Goal: Task Accomplishment & Management: Use online tool/utility

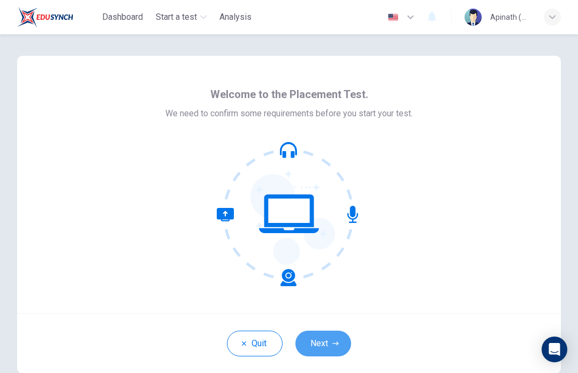
click at [330, 340] on button "Next" at bounding box center [324, 343] width 56 height 26
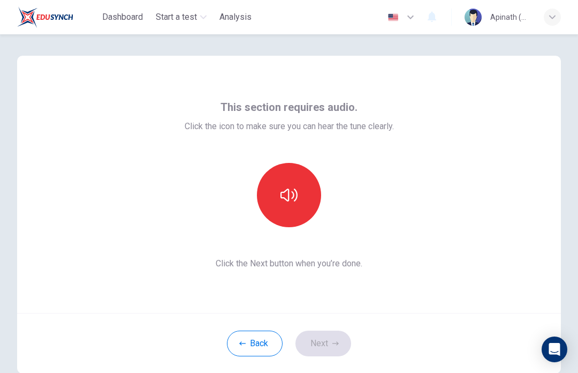
click at [288, 193] on icon "button" at bounding box center [289, 194] width 17 height 17
click at [296, 192] on icon "button" at bounding box center [289, 194] width 17 height 17
click at [342, 339] on button "Next" at bounding box center [324, 343] width 56 height 26
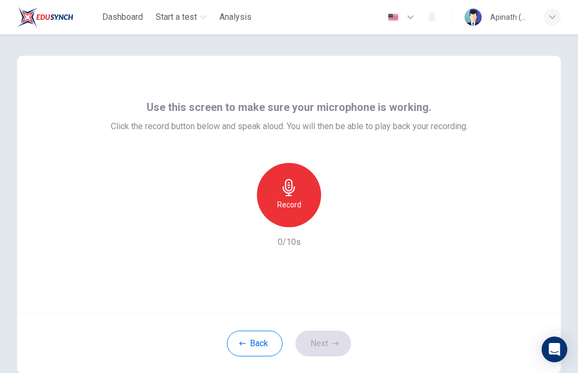
click at [313, 197] on div "Record" at bounding box center [289, 195] width 64 height 64
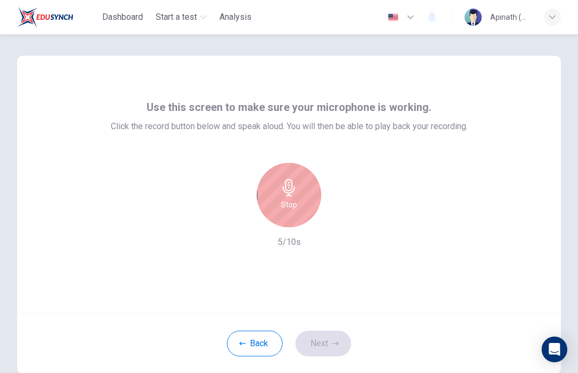
click at [298, 192] on div "Stop" at bounding box center [289, 195] width 64 height 64
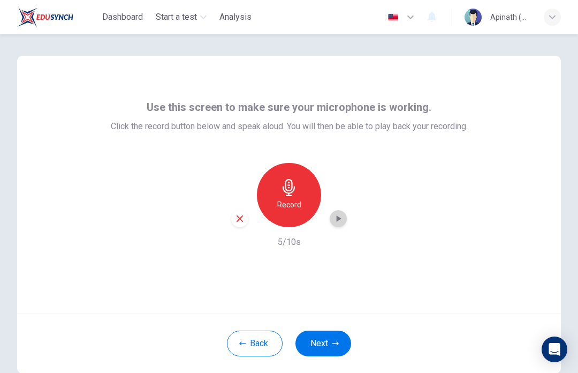
click at [337, 214] on icon "button" at bounding box center [338, 218] width 11 height 11
click at [337, 351] on button "Next" at bounding box center [324, 343] width 56 height 26
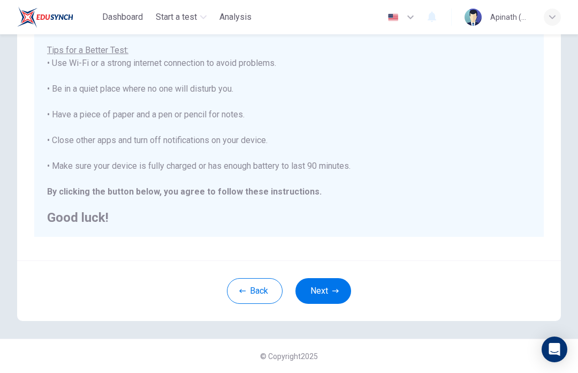
scroll to position [189, 0]
click at [326, 288] on button "Next" at bounding box center [324, 291] width 56 height 26
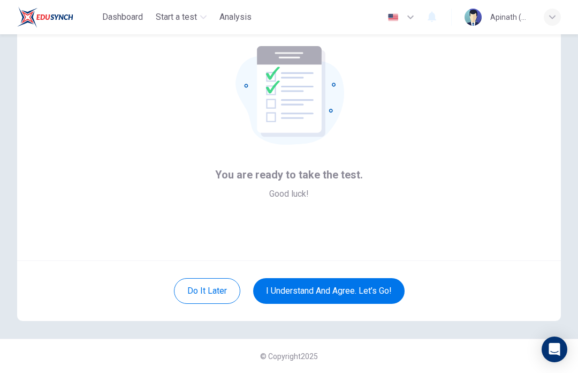
scroll to position [52, 0]
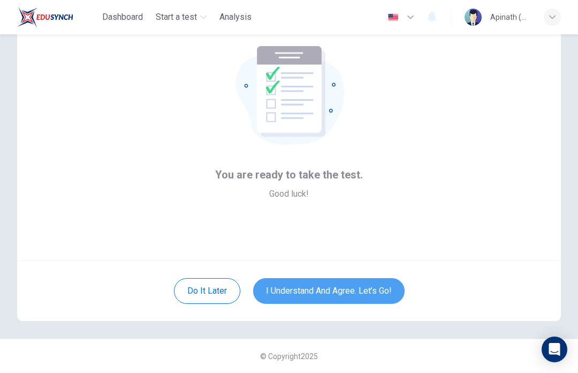
click at [343, 300] on button "I understand and agree. Let’s go!" at bounding box center [329, 291] width 152 height 26
click at [334, 292] on button "I understand and agree. Let’s go!" at bounding box center [329, 291] width 152 height 26
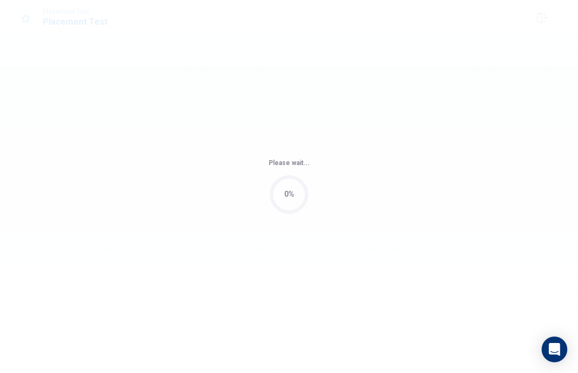
click at [349, 281] on div "Please wait... 0%" at bounding box center [289, 186] width 578 height 373
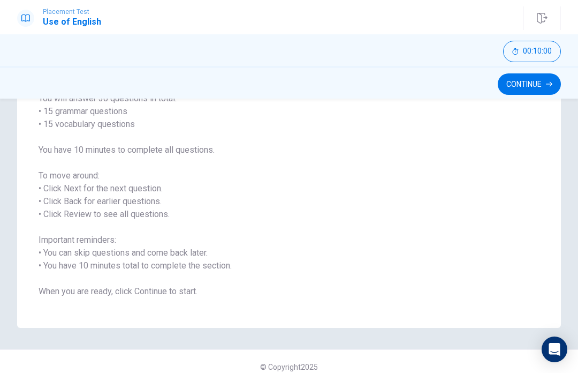
scroll to position [95, 0]
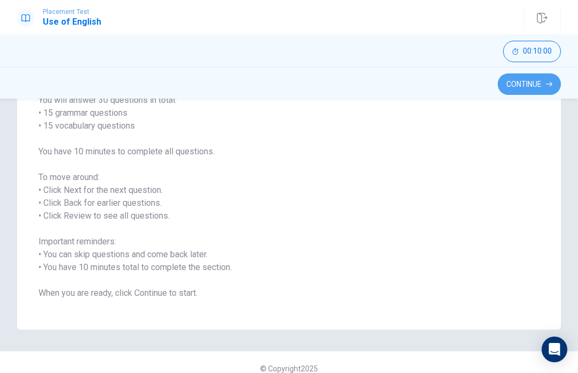
click at [542, 93] on button "Continue" at bounding box center [529, 83] width 63 height 21
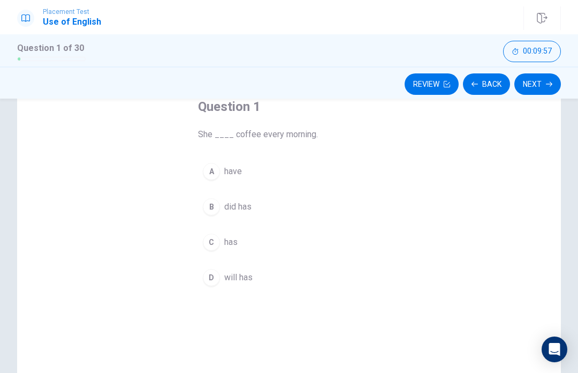
scroll to position [65, 0]
click at [216, 169] on div "A" at bounding box center [211, 171] width 17 height 17
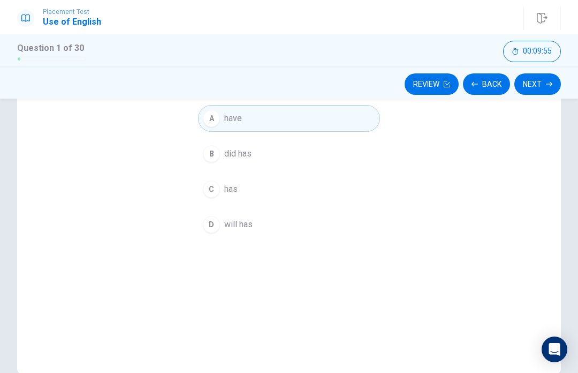
scroll to position [103, 0]
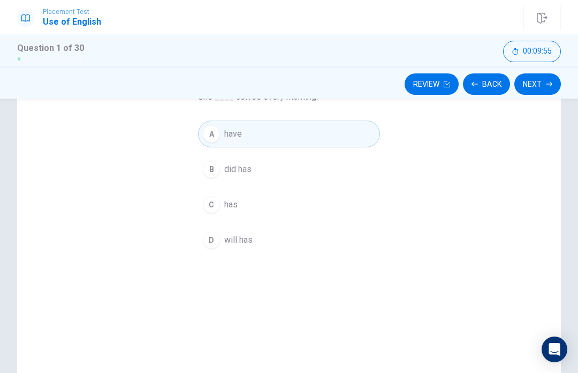
click at [548, 87] on button "Next" at bounding box center [538, 83] width 47 height 21
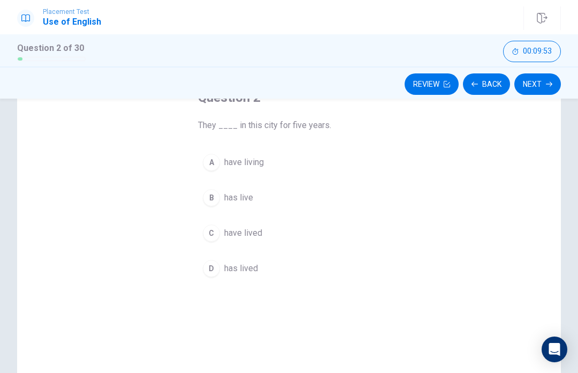
scroll to position [76, 0]
click at [207, 199] on div "B" at bounding box center [211, 197] width 17 height 17
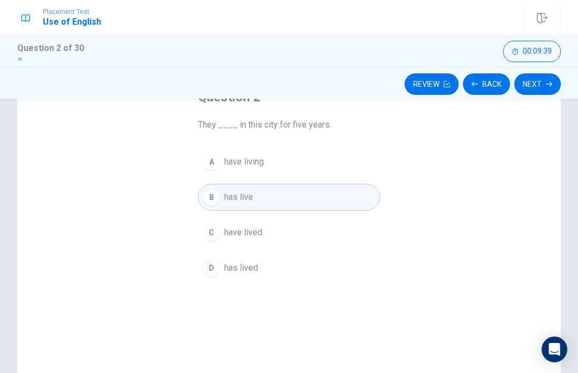
click at [538, 87] on button "Next" at bounding box center [538, 83] width 47 height 21
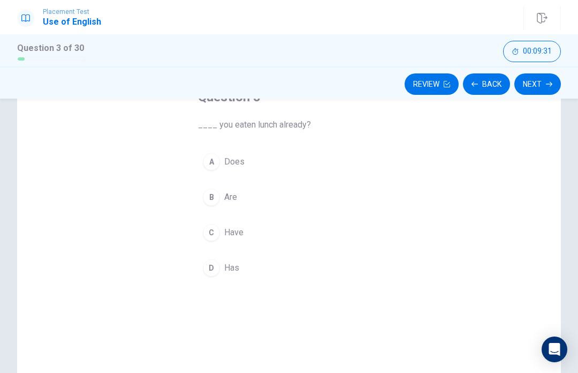
click at [211, 230] on div "C" at bounding box center [211, 232] width 17 height 17
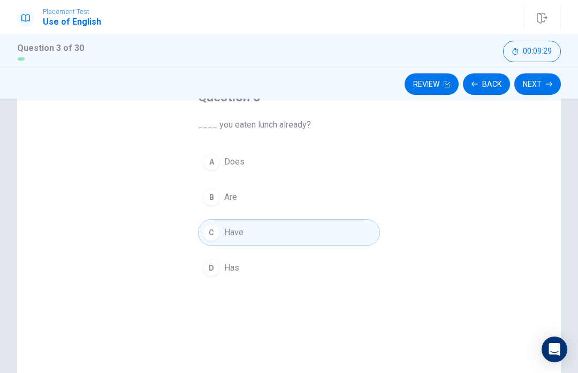
click at [214, 275] on div "D" at bounding box center [211, 267] width 17 height 17
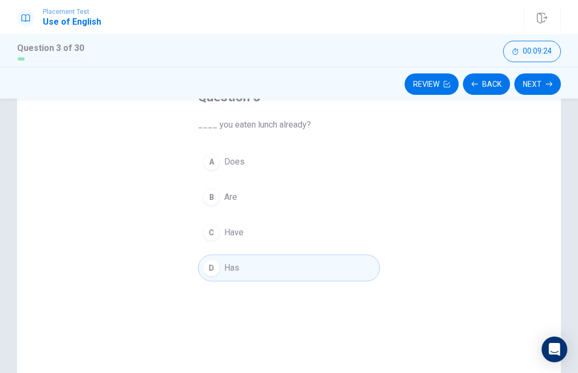
click at [213, 236] on div "C" at bounding box center [211, 232] width 17 height 17
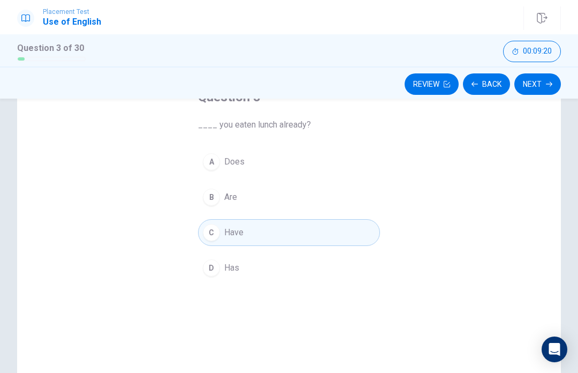
click at [547, 77] on button "Next" at bounding box center [538, 83] width 47 height 21
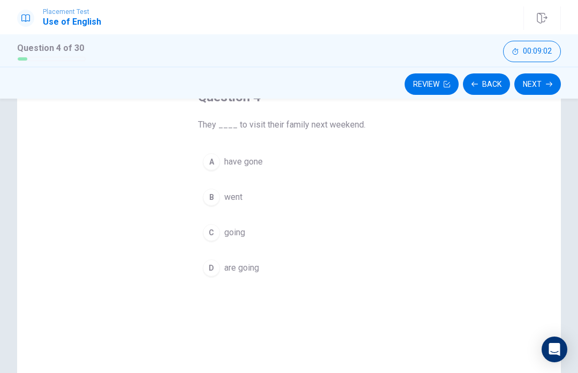
click at [223, 198] on button "B went" at bounding box center [289, 197] width 182 height 27
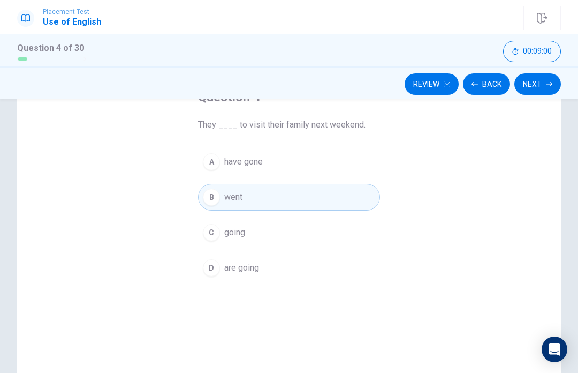
click at [219, 230] on div "C" at bounding box center [211, 232] width 17 height 17
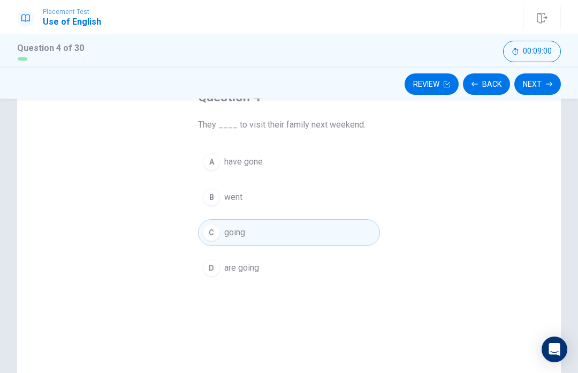
click at [211, 196] on div "B" at bounding box center [211, 197] width 17 height 17
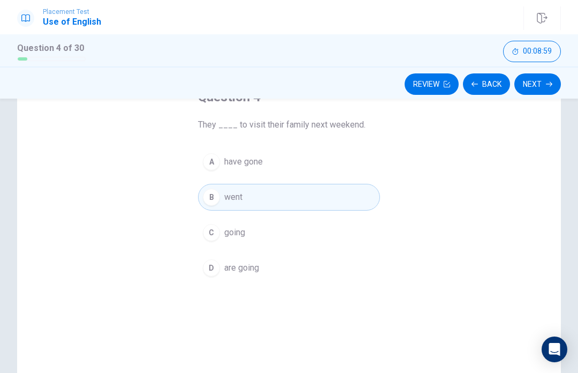
click at [216, 262] on div "D" at bounding box center [211, 267] width 17 height 17
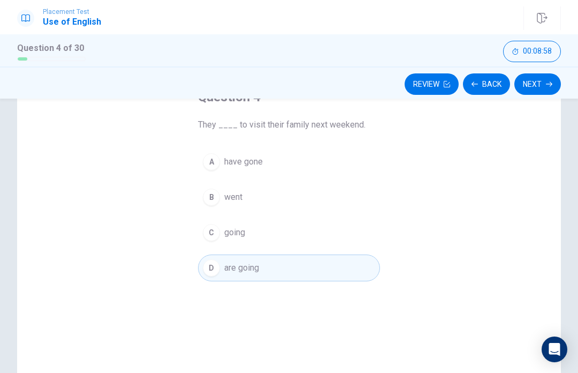
click at [553, 85] on button "Next" at bounding box center [538, 83] width 47 height 21
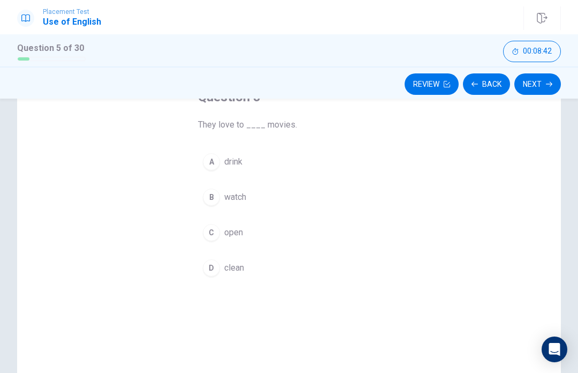
click at [212, 199] on div "B" at bounding box center [211, 197] width 17 height 17
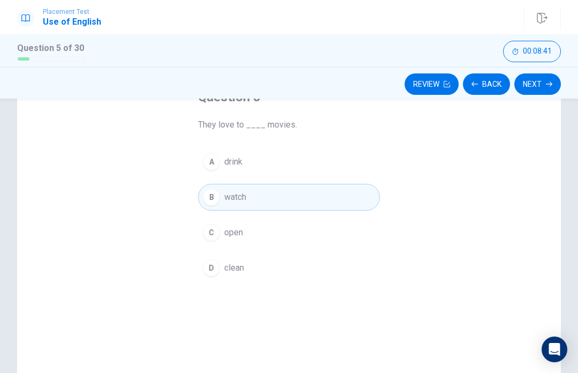
click at [524, 80] on button "Next" at bounding box center [538, 83] width 47 height 21
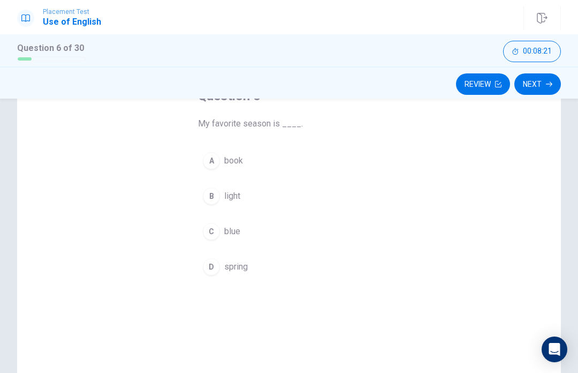
scroll to position [91, 0]
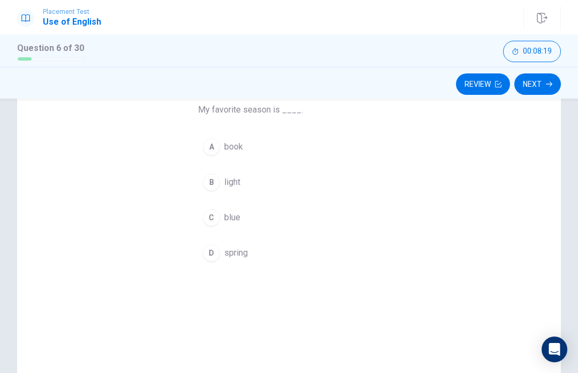
click at [211, 259] on div "D" at bounding box center [211, 252] width 17 height 17
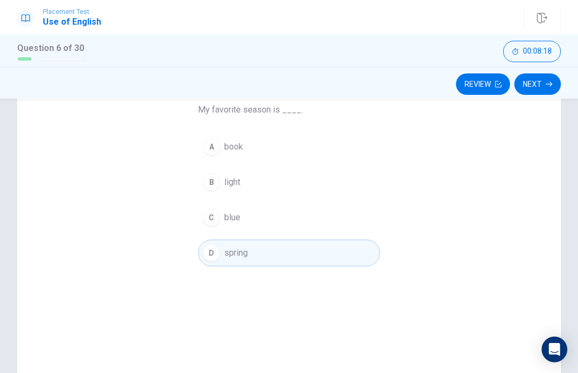
click at [534, 87] on button "Next" at bounding box center [538, 83] width 47 height 21
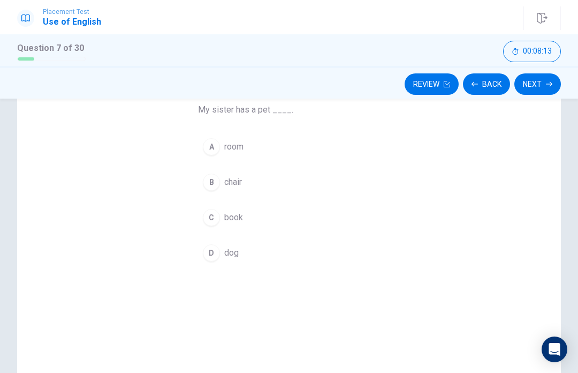
click at [210, 252] on div "D" at bounding box center [211, 252] width 17 height 17
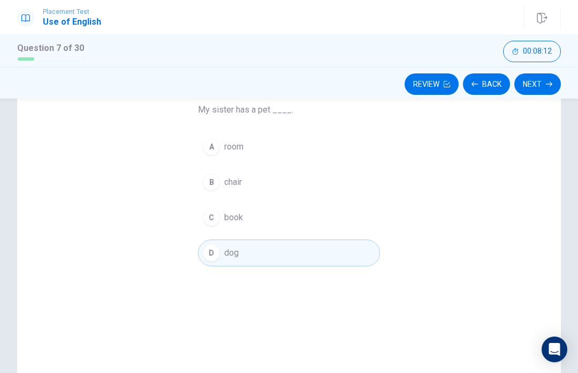
click at [532, 82] on button "Next" at bounding box center [538, 83] width 47 height 21
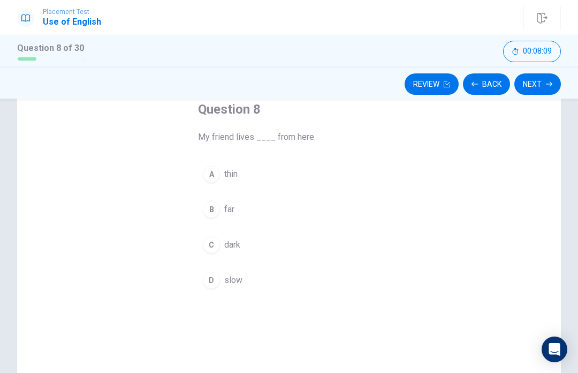
scroll to position [63, 0]
click at [214, 201] on div "B" at bounding box center [211, 209] width 17 height 17
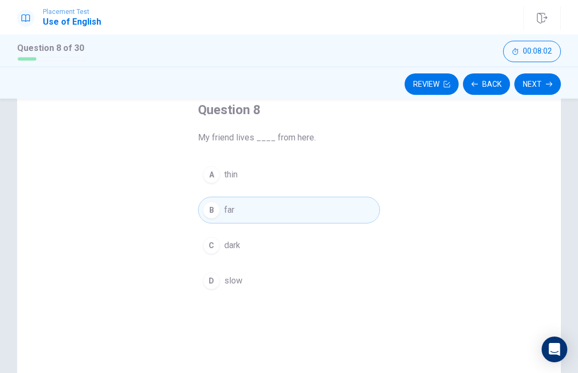
click at [546, 93] on button "Next" at bounding box center [538, 83] width 47 height 21
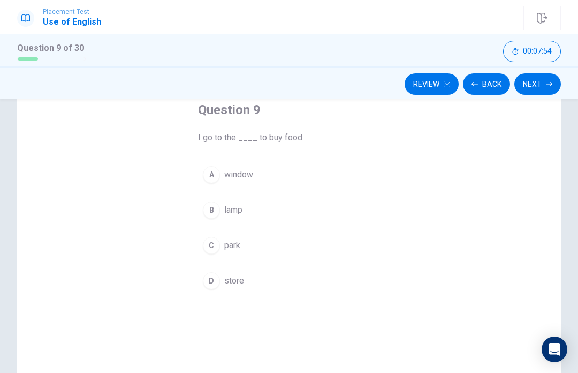
click at [217, 282] on div "D" at bounding box center [211, 280] width 17 height 17
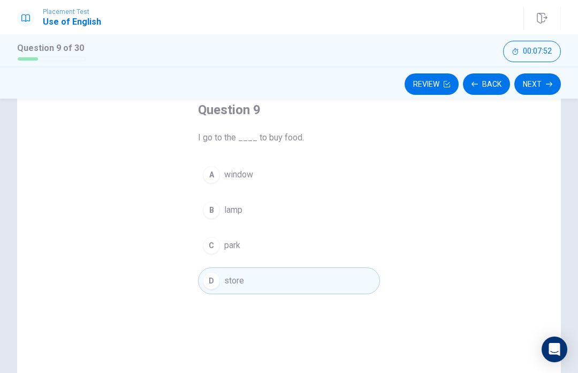
click at [535, 92] on button "Next" at bounding box center [538, 83] width 47 height 21
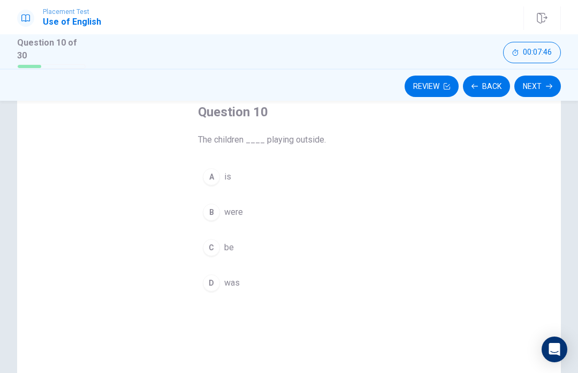
click at [216, 169] on div "A" at bounding box center [211, 176] width 17 height 17
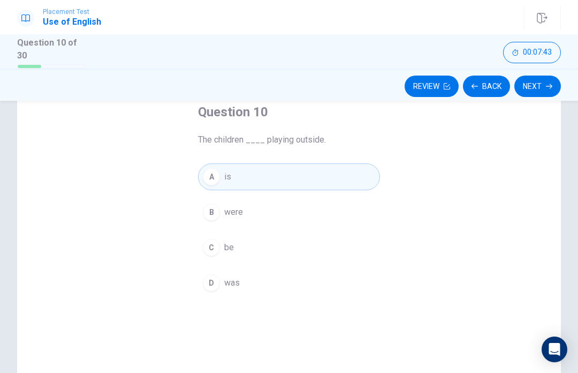
click at [531, 78] on button "Next" at bounding box center [538, 86] width 47 height 21
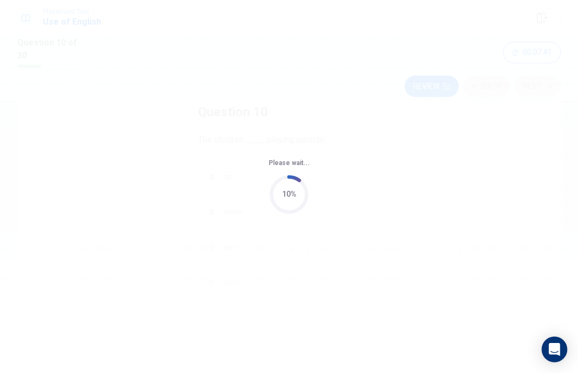
scroll to position [0, 0]
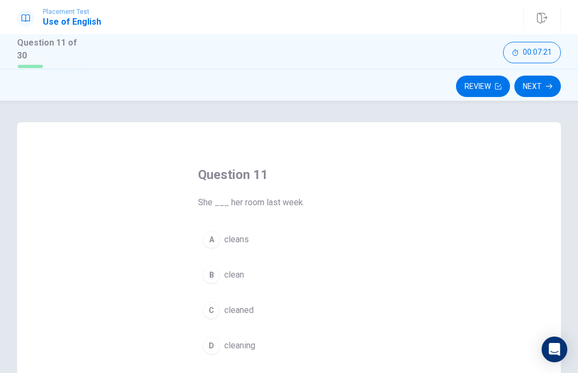
click at [213, 308] on div "C" at bounding box center [211, 310] width 17 height 17
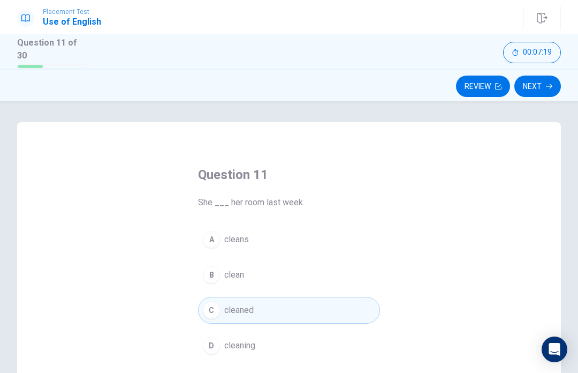
click at [530, 81] on button "Next" at bounding box center [538, 86] width 47 height 21
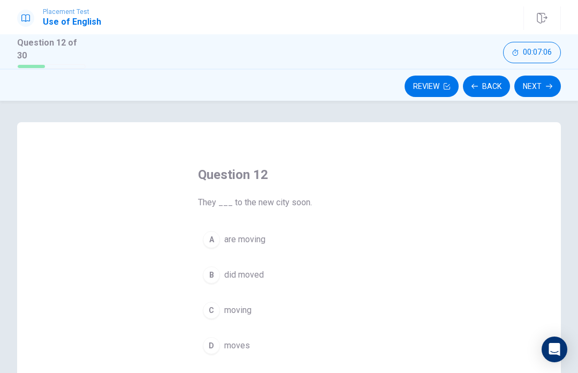
click at [224, 239] on button "A are moving" at bounding box center [289, 239] width 182 height 27
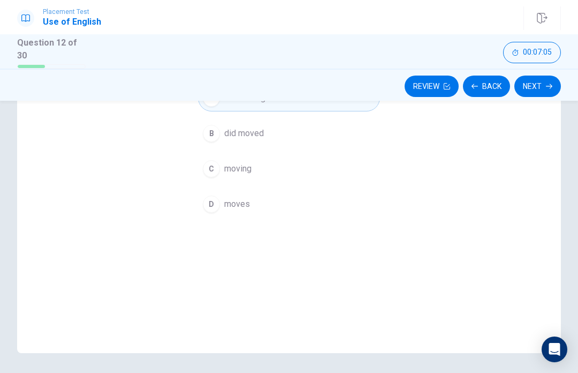
scroll to position [141, 0]
click at [538, 89] on button "Next" at bounding box center [538, 86] width 47 height 21
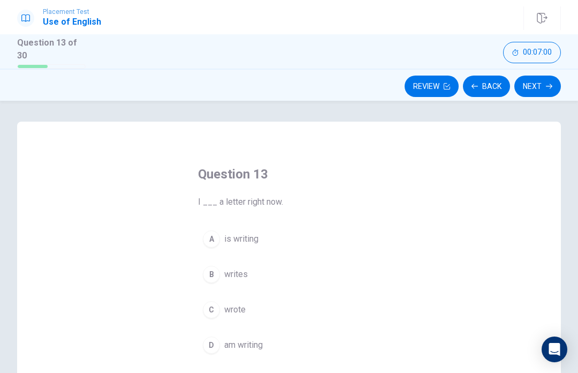
scroll to position [0, 0]
click at [224, 341] on span "am writing" at bounding box center [243, 345] width 39 height 13
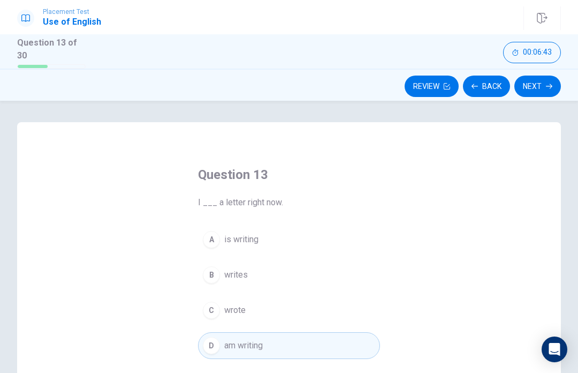
click at [533, 92] on button "Next" at bounding box center [538, 86] width 47 height 21
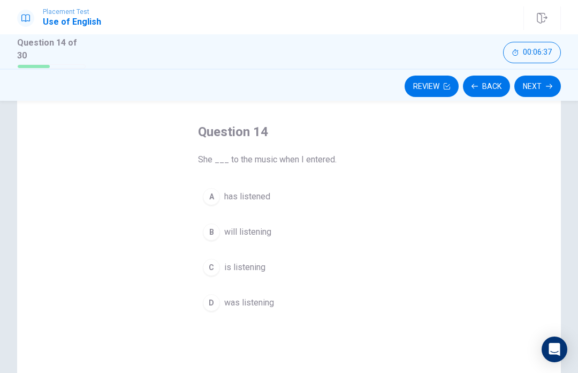
scroll to position [43, 0]
click at [219, 305] on div "D" at bounding box center [211, 302] width 17 height 17
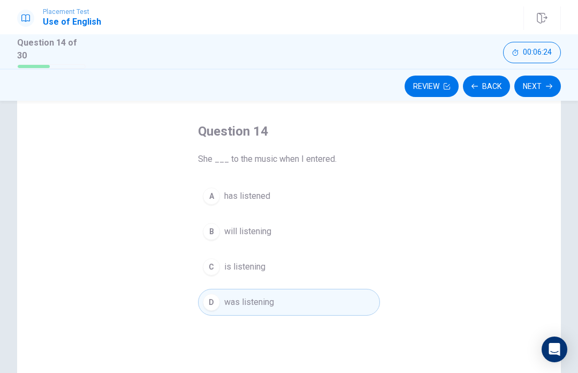
click at [538, 82] on button "Next" at bounding box center [538, 86] width 47 height 21
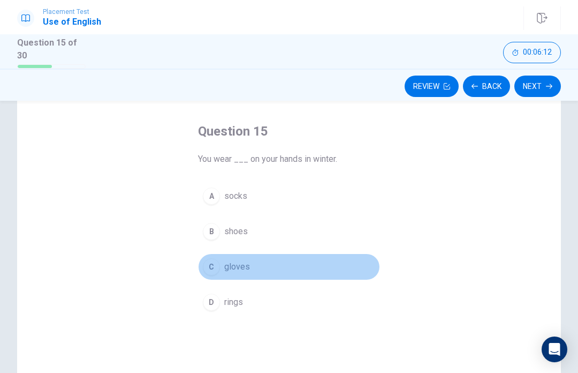
click at [213, 262] on div "C" at bounding box center [211, 266] width 17 height 17
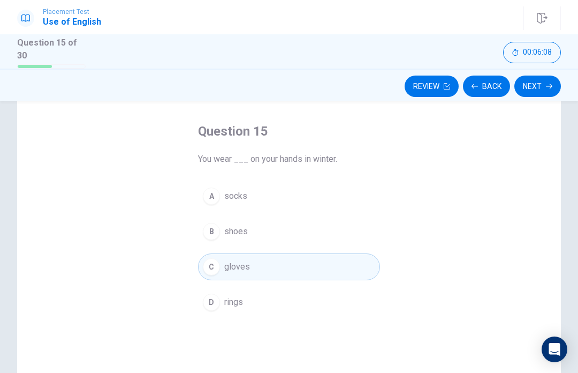
click at [546, 89] on button "Next" at bounding box center [538, 86] width 47 height 21
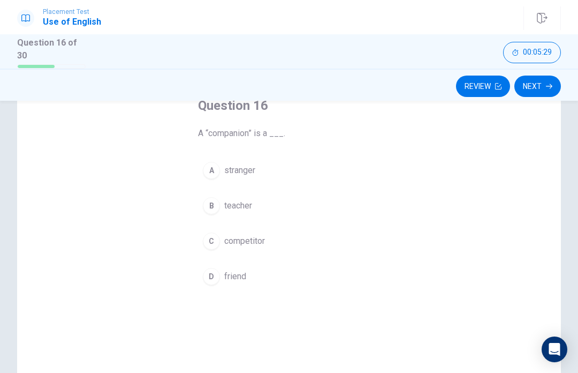
scroll to position [70, 0]
click at [211, 243] on div "C" at bounding box center [211, 240] width 17 height 17
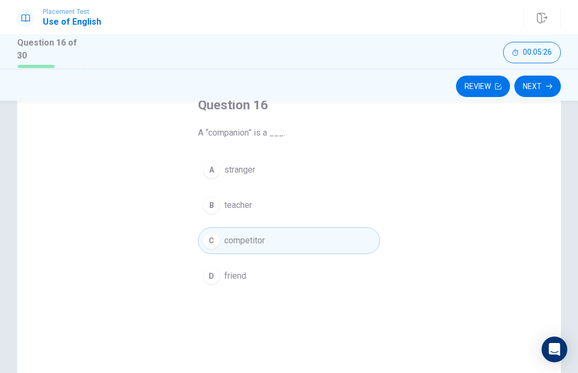
click at [546, 85] on button "Next" at bounding box center [538, 86] width 47 height 21
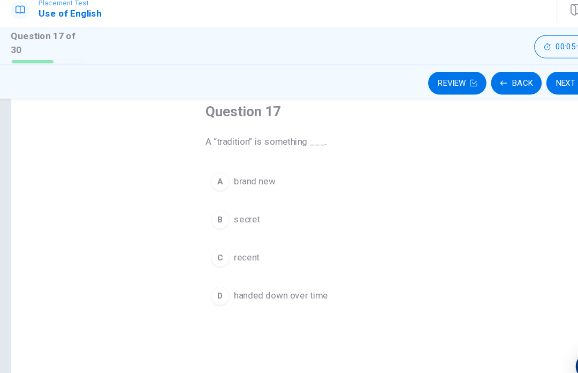
scroll to position [72, 0]
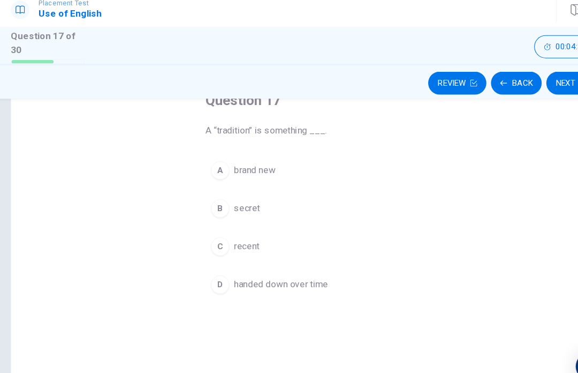
click at [203, 159] on div "A" at bounding box center [211, 167] width 17 height 17
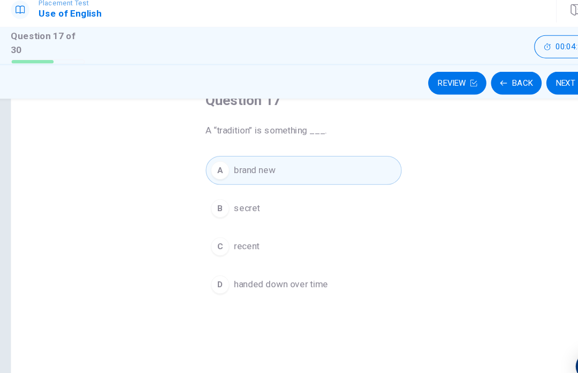
click at [224, 161] on span "brand new" at bounding box center [243, 167] width 39 height 13
click at [530, 84] on button "Next" at bounding box center [538, 86] width 47 height 21
